Goal: Complete application form: Complete application form

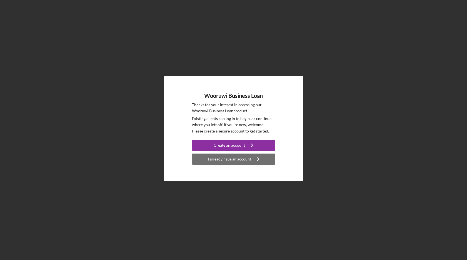
click at [246, 161] on div "I already have an account" at bounding box center [229, 159] width 43 height 11
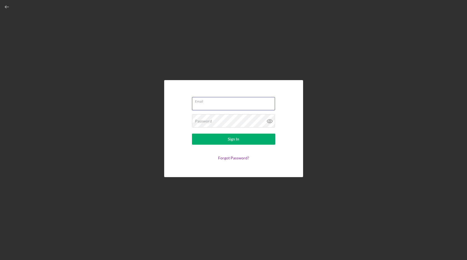
type input "[EMAIL_ADDRESS][PERSON_NAME][DOMAIN_NAME]"
click at [233, 139] on button "Sign In" at bounding box center [233, 139] width 83 height 11
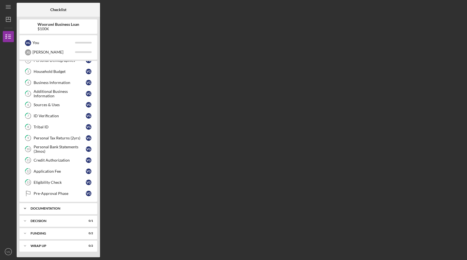
scroll to position [29, 0]
click at [55, 208] on div "Documentation" at bounding box center [61, 208] width 60 height 3
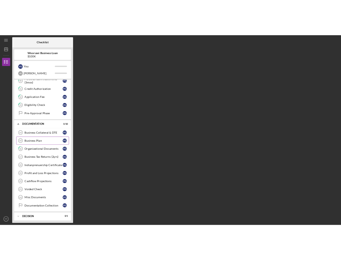
scroll to position [119, 0]
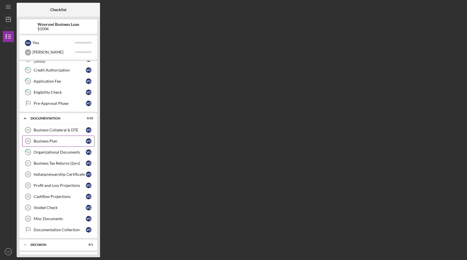
click at [56, 139] on div "Business Plan" at bounding box center [60, 141] width 52 height 4
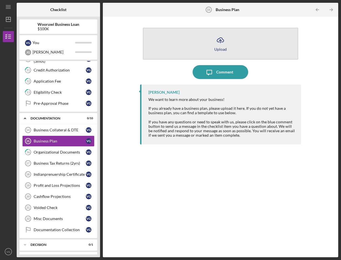
click at [223, 47] on icon "Icon/Upload" at bounding box center [220, 40] width 14 height 14
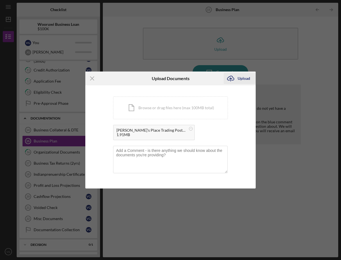
click at [241, 77] on div "Upload" at bounding box center [243, 78] width 12 height 11
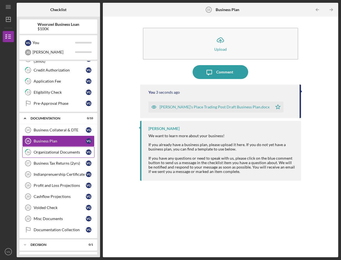
click at [61, 153] on div "Organizational Documents" at bounding box center [60, 152] width 52 height 4
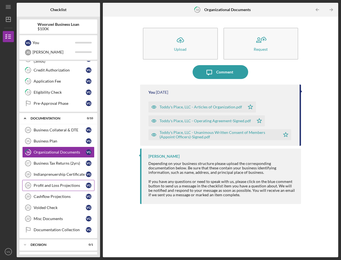
click at [64, 188] on link "Profit and Loss Projections 19 Profit and Loss Projections V G" at bounding box center [58, 185] width 72 height 11
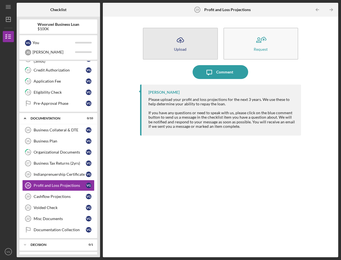
click at [179, 47] on div "Upload" at bounding box center [180, 49] width 12 height 4
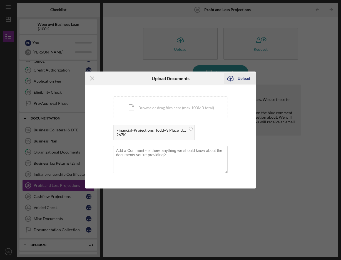
click at [242, 78] on div "Upload" at bounding box center [243, 78] width 12 height 11
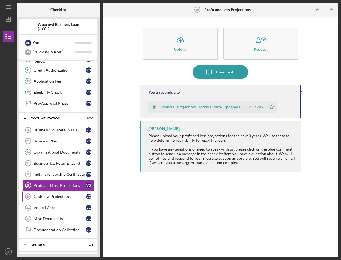
click at [65, 199] on link "Cashflow Projections 20 Cashflow Projections V G" at bounding box center [58, 196] width 72 height 11
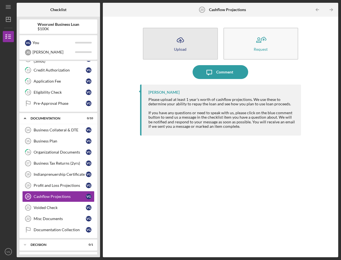
click at [180, 43] on icon "Icon/Upload" at bounding box center [180, 40] width 14 height 14
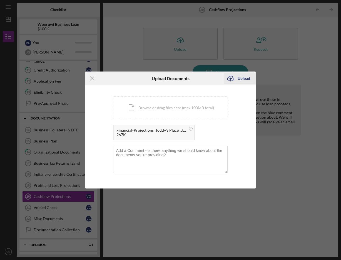
click at [245, 78] on div "Upload" at bounding box center [243, 78] width 12 height 11
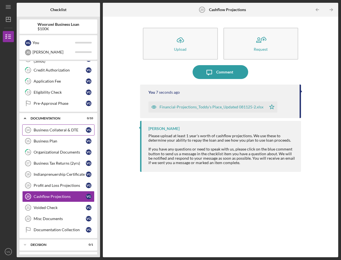
click at [74, 134] on link "Business Collateral & DTE 14 Business Collateral & DTE V G" at bounding box center [58, 130] width 72 height 11
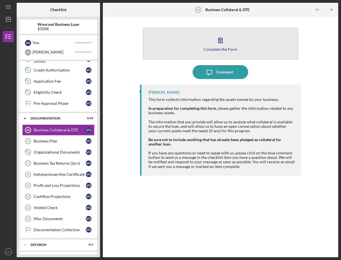
click at [223, 44] on icon "button" at bounding box center [220, 40] width 14 height 14
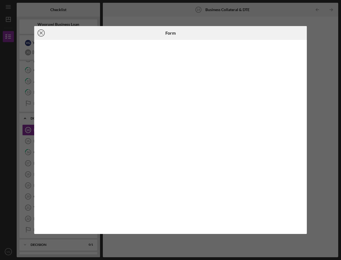
click at [42, 35] on icon "Icon/Close" at bounding box center [41, 33] width 14 height 14
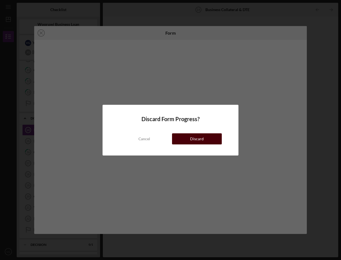
click at [192, 138] on div "Discard" at bounding box center [197, 139] width 14 height 11
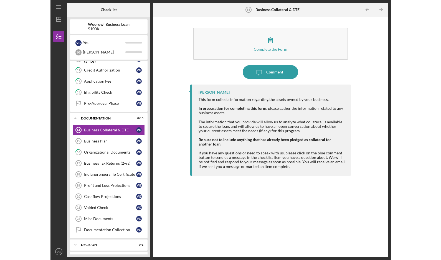
scroll to position [19, 0]
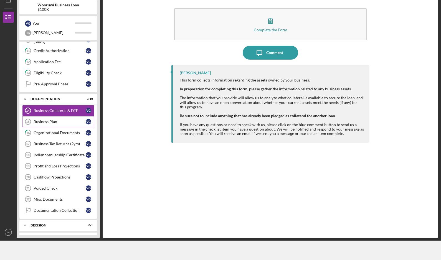
click at [56, 122] on div "Business Plan" at bounding box center [60, 122] width 52 height 4
